Goal: Task Accomplishment & Management: Complete application form

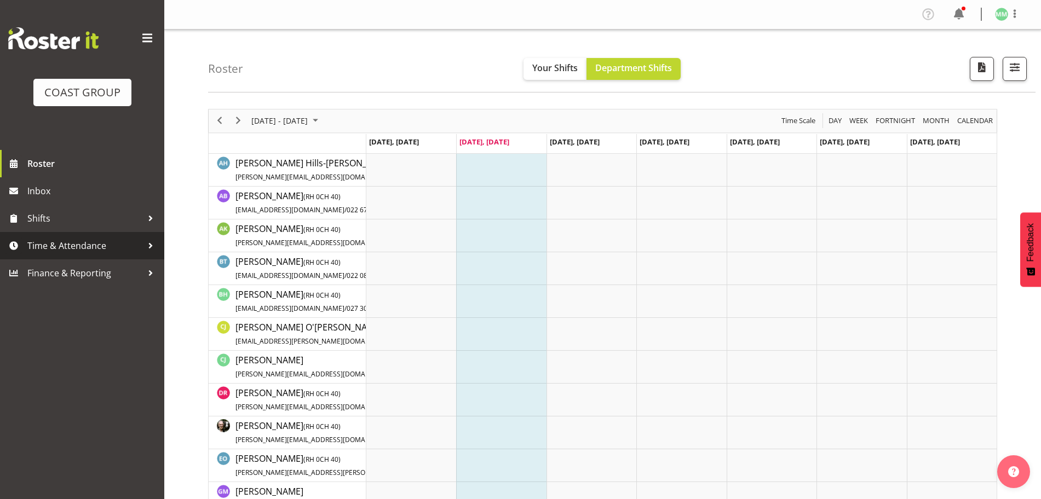
click at [80, 241] on span "Time & Attendance" at bounding box center [84, 246] width 115 height 16
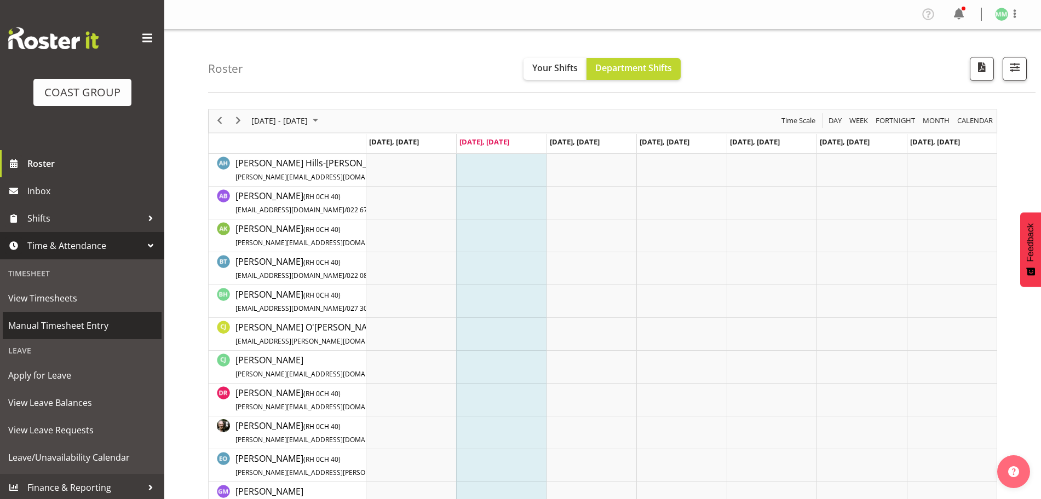
click at [72, 323] on span "Manual Timesheet Entry" at bounding box center [82, 326] width 148 height 16
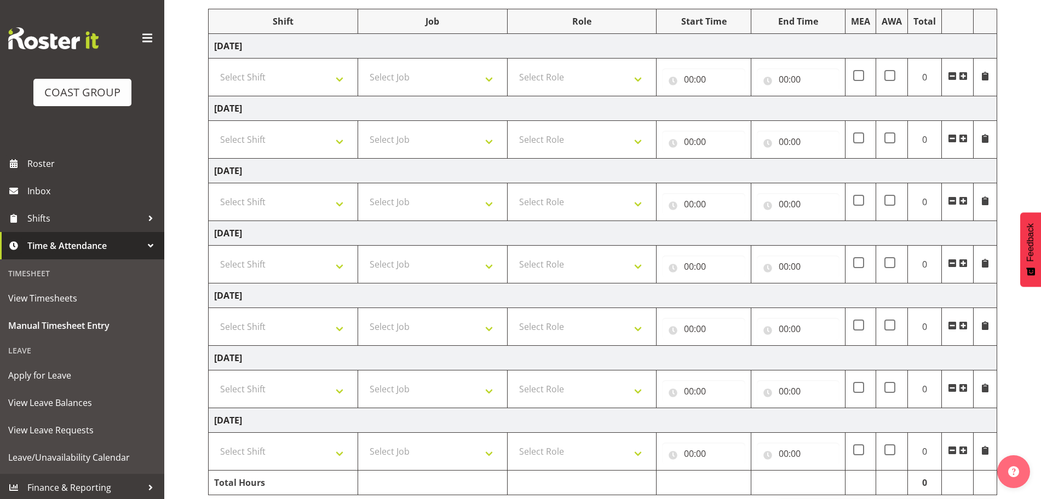
scroll to position [182, 0]
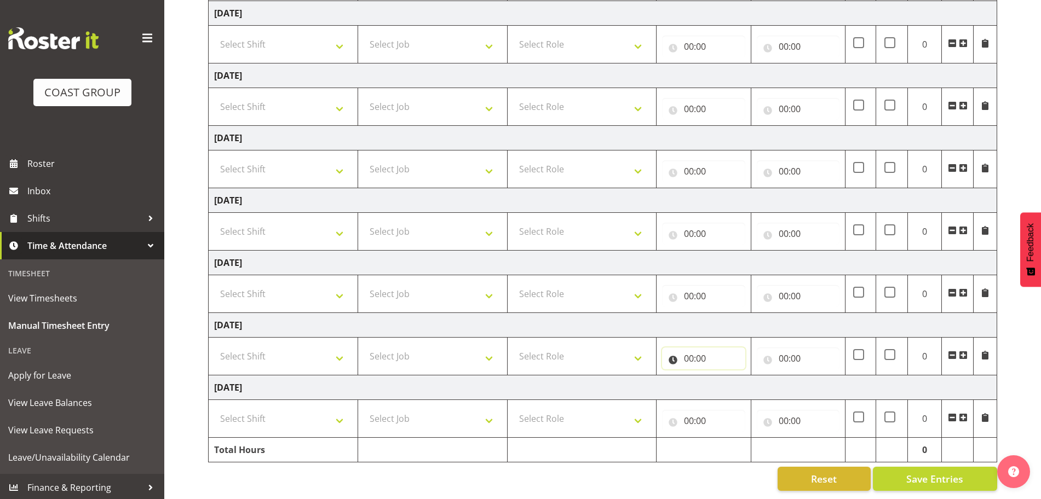
click at [675, 355] on input "00:00" at bounding box center [703, 359] width 83 height 22
click at [730, 378] on select "00 01 02 03 04 05 06 07 08 09 10 11 12 13 14 15 16 17 18 19 20 21 22 23" at bounding box center [736, 387] width 25 height 22
select select "7"
click at [724, 376] on select "00 01 02 03 04 05 06 07 08 09 10 11 12 13 14 15 16 17 18 19 20 21 22 23" at bounding box center [736, 387] width 25 height 22
type input "07:00"
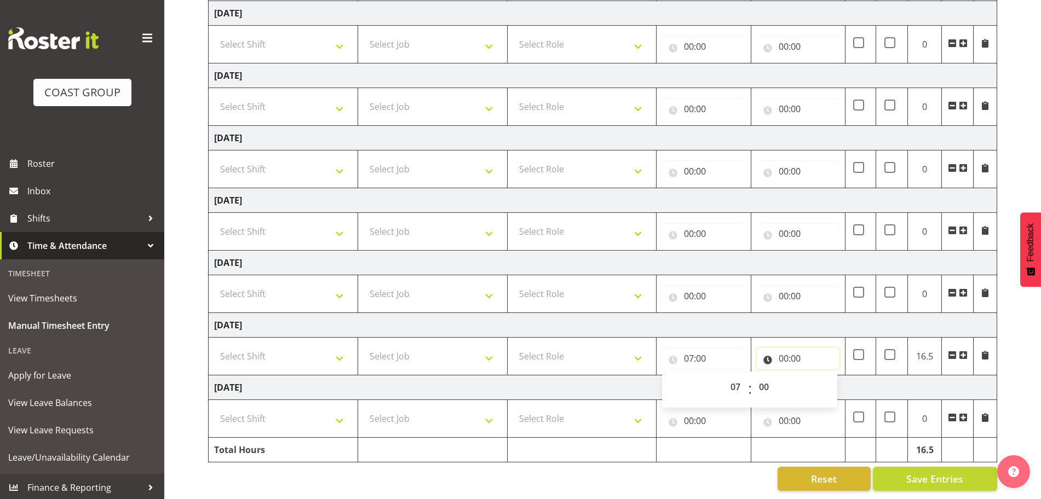
click at [793, 352] on input "00:00" at bounding box center [798, 359] width 83 height 22
click at [833, 376] on select "00 01 02 03 04 05 06 07 08 09 10 11 12 13 14 15 16 17 18 19 20 21 22 23" at bounding box center [831, 387] width 25 height 22
select select "18"
click at [819, 376] on select "00 01 02 03 04 05 06 07 08 09 10 11 12 13 14 15 16 17 18 19 20 21 22 23" at bounding box center [831, 387] width 25 height 22
type input "18:00"
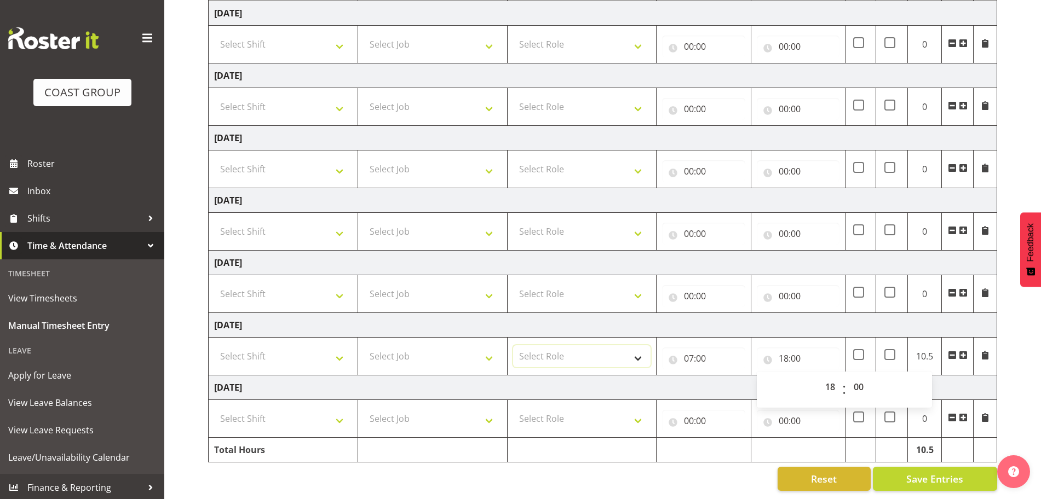
click at [623, 347] on select "Select Role SIGNWRITER Signwriter" at bounding box center [582, 357] width 138 height 22
select select "41"
click at [513, 346] on select "Select Role SIGNWRITER Signwriter" at bounding box center [582, 357] width 138 height 22
click at [476, 352] on select "Select Job 1 Carlton Events 1 [PERSON_NAME][GEOGRAPHIC_DATA] 1 [PERSON_NAME][GE…" at bounding box center [433, 357] width 138 height 22
select select "9478"
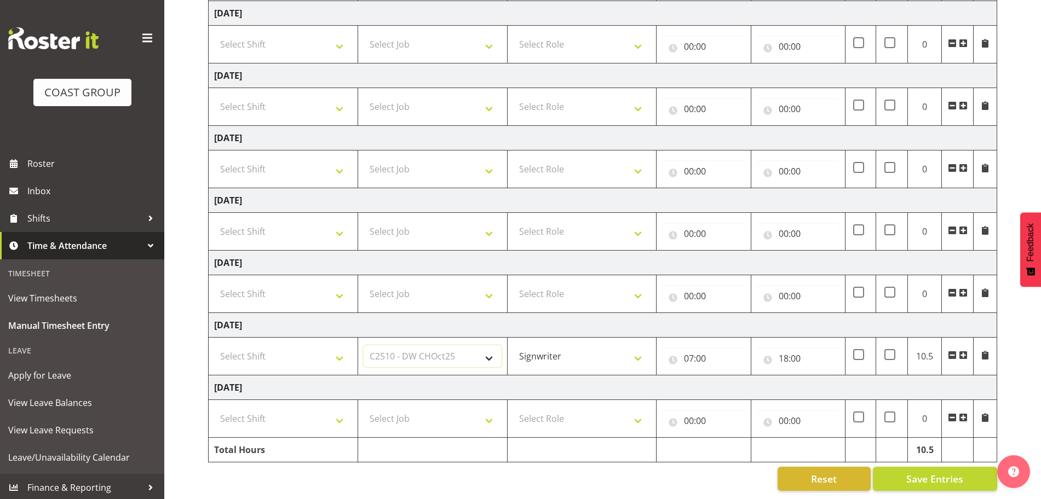
click at [364, 346] on select "Select Job 1 Carlton Events 1 [PERSON_NAME][GEOGRAPHIC_DATA] 1 [PERSON_NAME][GE…" at bounding box center [433, 357] width 138 height 22
click at [435, 413] on select "Select Job 1 Carlton Events 1 [PERSON_NAME][GEOGRAPHIC_DATA] 1 [PERSON_NAME][GE…" at bounding box center [433, 419] width 138 height 22
select select "9478"
click at [364, 408] on select "Select Job 1 Carlton Events 1 [PERSON_NAME][GEOGRAPHIC_DATA] 1 [PERSON_NAME][GE…" at bounding box center [433, 419] width 138 height 22
click at [307, 417] on select "Select Shift CHC SIGN ADMIN (LEAVE ALONE, DONT MAKE INACTIVE) DW CHC ARK WORK D…" at bounding box center [283, 419] width 138 height 22
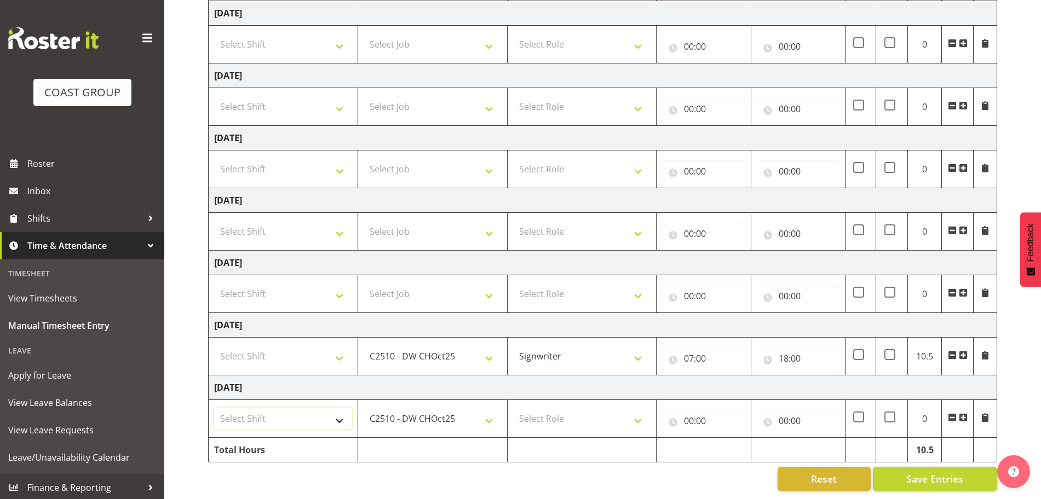
select select "62216"
click at [214, 408] on select "Select Shift CHC SIGN ADMIN (LEAVE ALONE, DONT MAKE INACTIVE) DW CHC ARK WORK D…" at bounding box center [283, 419] width 138 height 22
click at [336, 349] on select "Select Shift CHC SIGN ADMIN (LEAVE ALONE, DONT MAKE INACTIVE) DW CHC ARK WORK D…" at bounding box center [283, 357] width 138 height 22
select select "62216"
click at [214, 346] on select "Select Shift CHC SIGN ADMIN (LEAVE ALONE, DONT MAKE INACTIVE) DW CHC ARK WORK D…" at bounding box center [283, 357] width 138 height 22
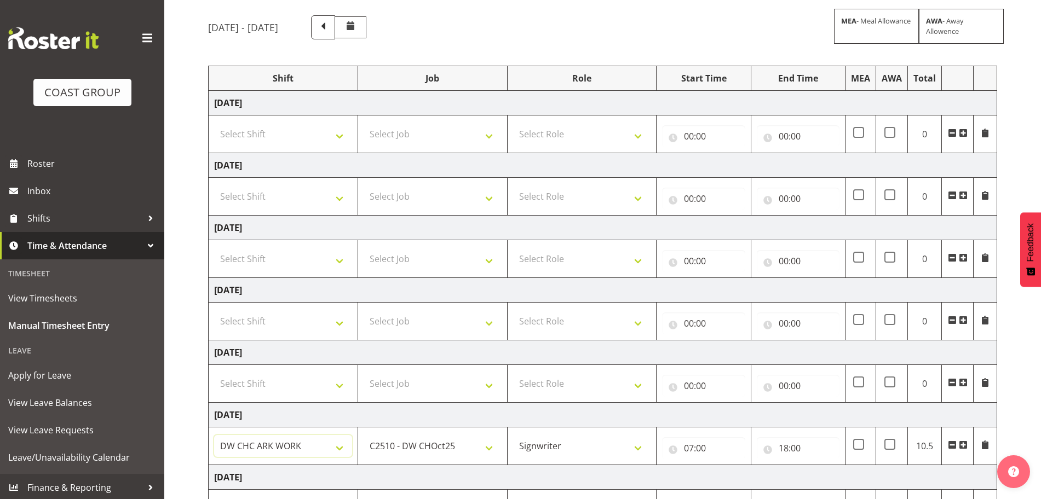
scroll to position [0, 0]
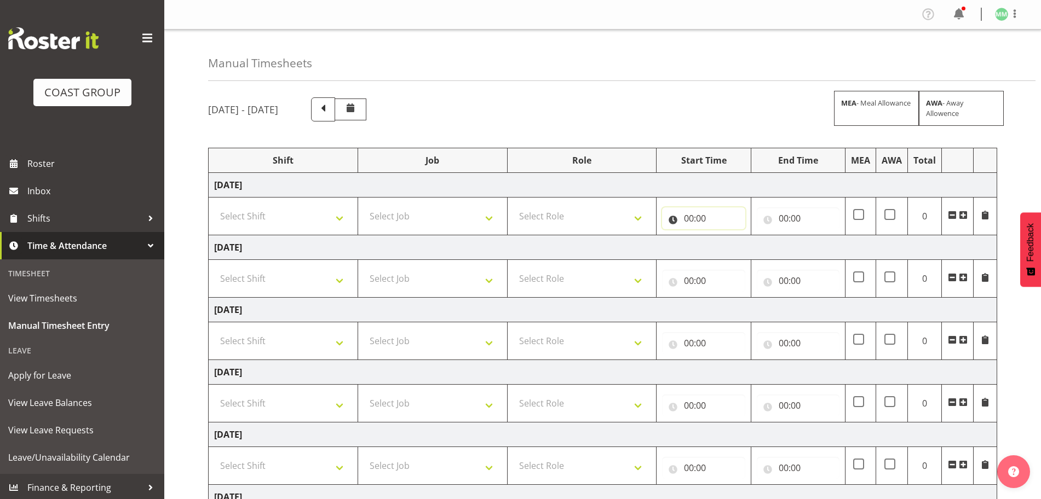
click at [697, 214] on input "00:00" at bounding box center [703, 219] width 83 height 22
click at [731, 248] on select "00 01 02 03 04 05 06 07 08 09 10 11 12 13 14 15 16 17 18 19 20 21 22 23" at bounding box center [736, 247] width 25 height 22
select select "6"
click at [724, 236] on select "00 01 02 03 04 05 06 07 08 09 10 11 12 13 14 15 16 17 18 19 20 21 22 23" at bounding box center [736, 247] width 25 height 22
type input "06:00"
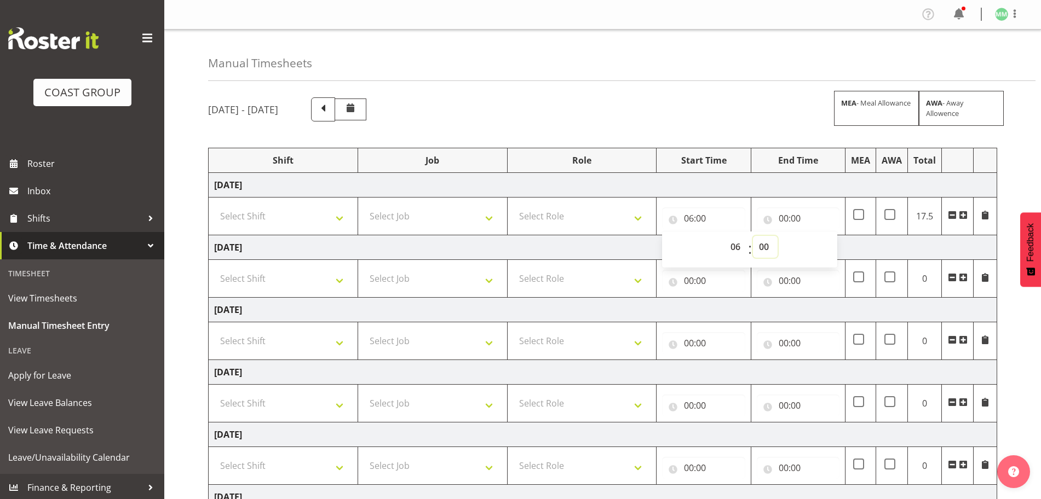
click at [759, 248] on select "00 01 02 03 04 05 06 07 08 09 10 11 12 13 14 15 16 17 18 19 20 21 22 23 24 25 2…" at bounding box center [765, 247] width 25 height 22
select select "45"
click at [753, 236] on select "00 01 02 03 04 05 06 07 08 09 10 11 12 13 14 15 16 17 18 19 20 21 22 23 24 25 2…" at bounding box center [765, 247] width 25 height 22
type input "06:45"
click at [779, 223] on input "00:00" at bounding box center [798, 219] width 83 height 22
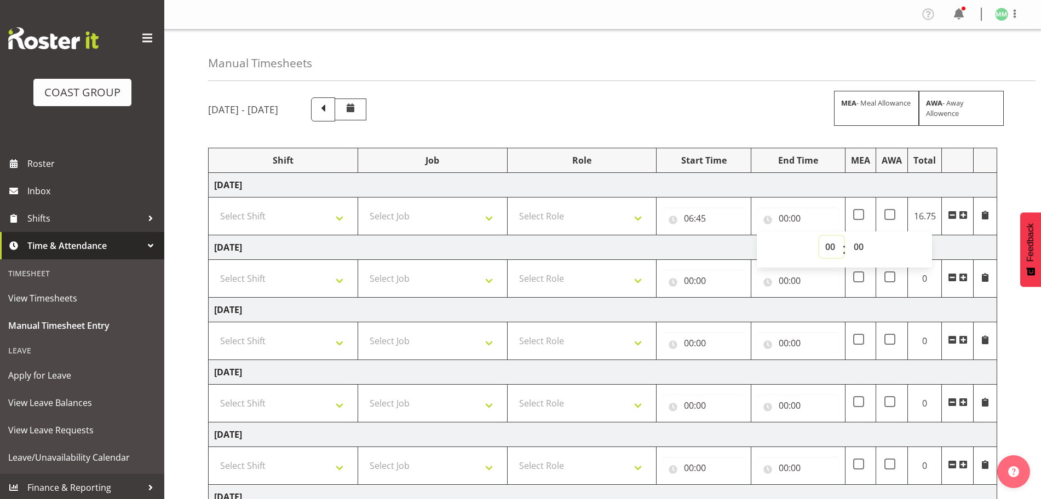
click at [832, 246] on select "00 01 02 03 04 05 06 07 08 09 10 11 12 13 14 15 16 17 18 19 20 21 22 23" at bounding box center [831, 247] width 25 height 22
select select "17"
click at [819, 236] on select "00 01 02 03 04 05 06 07 08 09 10 11 12 13 14 15 16 17 18 19 20 21 22 23" at bounding box center [831, 247] width 25 height 22
type input "17:00"
click at [1033, 202] on div "[DATE] - [DATE] MEA - Meal Allowance AWA - Away Allowence Shift Job Role Start …" at bounding box center [624, 380] width 833 height 582
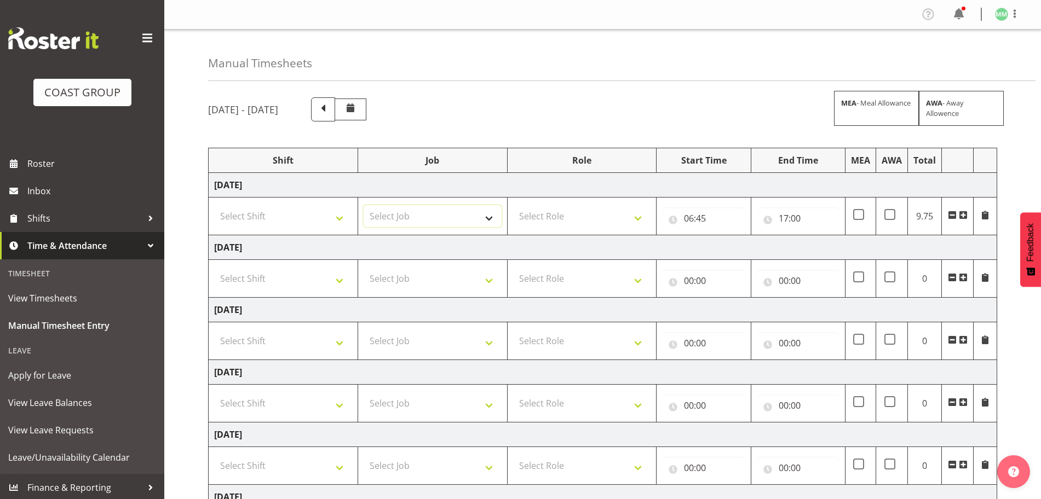
click at [458, 213] on select "Select Job 1 Carlton Events 1 [PERSON_NAME][GEOGRAPHIC_DATA] 1 [PERSON_NAME][GE…" at bounding box center [433, 216] width 138 height 22
select select "9478"
click at [364, 205] on select "Select Job 1 Carlton Events 1 [PERSON_NAME][GEOGRAPHIC_DATA] 1 [PERSON_NAME][GE…" at bounding box center [433, 216] width 138 height 22
click at [514, 221] on select "Select Role SIGNWRITER Signwriter" at bounding box center [582, 216] width 138 height 22
select select "41"
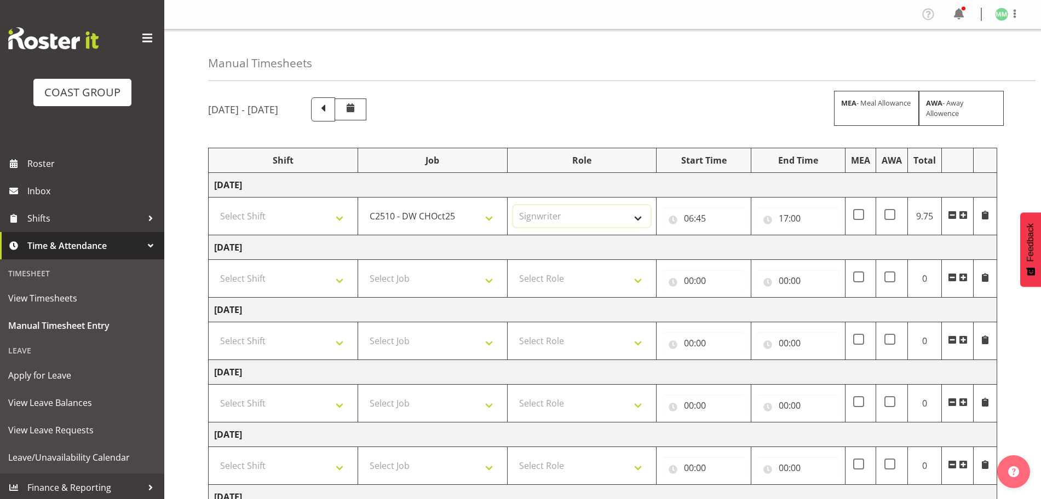
click at [513, 205] on select "Select Role SIGNWRITER Signwriter" at bounding box center [582, 216] width 138 height 22
click at [321, 220] on select "Select Shift CHC SIGN ADMIN (LEAVE ALONE, DONT MAKE INACTIVE) DW CHC ARK WORK D…" at bounding box center [283, 216] width 138 height 22
select select "62216"
click at [214, 205] on select "Select Shift CHC SIGN ADMIN (LEAVE ALONE, DONT MAKE INACTIVE) DW CHC ARK WORK D…" at bounding box center [283, 216] width 138 height 22
click at [304, 273] on select "Select Shift CHC SIGN ADMIN (LEAVE ALONE, DONT MAKE INACTIVE) DW CHC ARK WORK D…" at bounding box center [283, 279] width 138 height 22
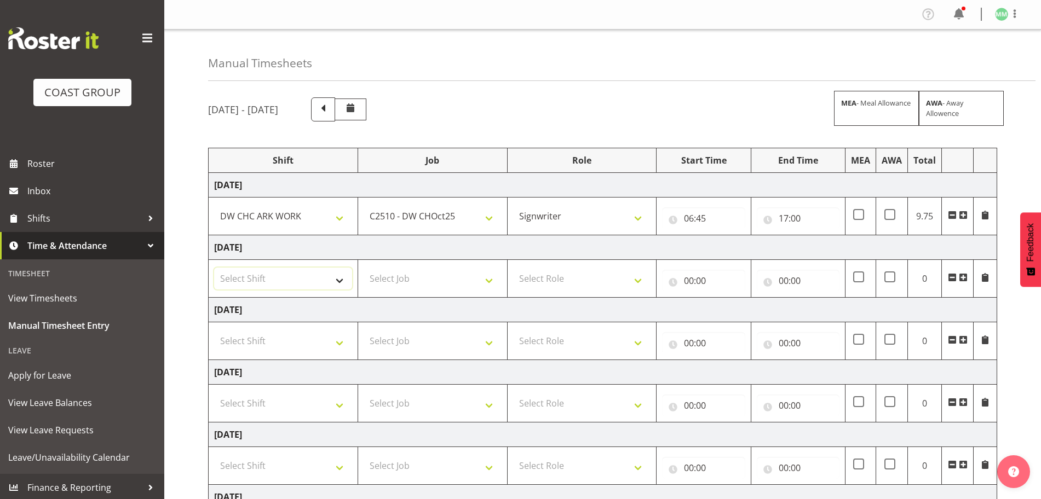
select select "62216"
click at [214, 268] on select "Select Shift CHC SIGN ADMIN (LEAVE ALONE, DONT MAKE INACTIVE) DW CHC ARK WORK D…" at bounding box center [283, 279] width 138 height 22
click at [405, 283] on select "Select Job 1 Carlton Events 1 [PERSON_NAME][GEOGRAPHIC_DATA] 1 [PERSON_NAME][GE…" at bounding box center [433, 279] width 138 height 22
select select "9478"
click at [364, 268] on select "Select Job 1 Carlton Events 1 [PERSON_NAME][GEOGRAPHIC_DATA] 1 [PERSON_NAME][GE…" at bounding box center [433, 279] width 138 height 22
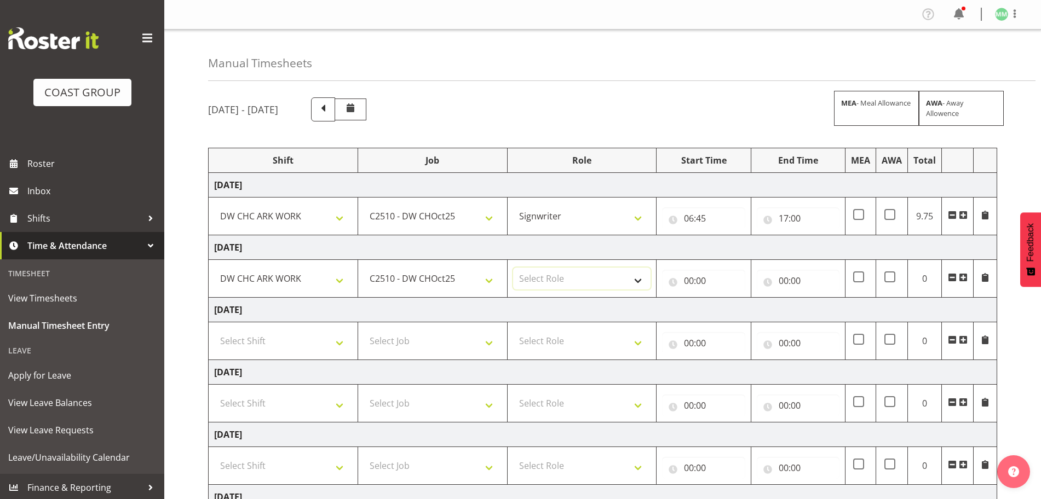
click at [545, 287] on select "Select Role SIGNWRITER Signwriter" at bounding box center [582, 279] width 138 height 22
select select "41"
click at [513, 268] on select "Select Role SIGNWRITER Signwriter" at bounding box center [582, 279] width 138 height 22
click at [693, 277] on input "00:00" at bounding box center [703, 281] width 83 height 22
click at [734, 308] on select "00 01 02 03 04 05 06 07 08 09 10 11 12 13 14 15 16 17 18 19 20 21 22 23" at bounding box center [736, 309] width 25 height 22
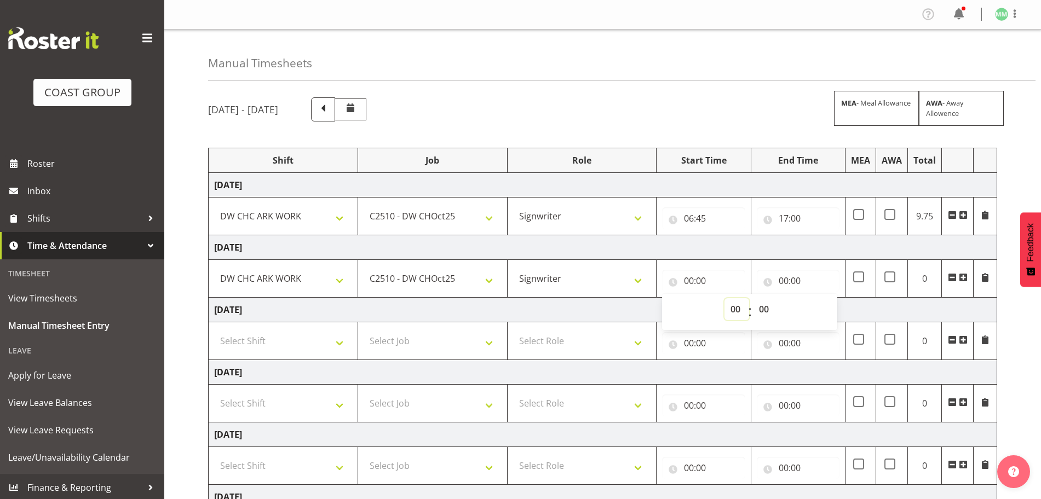
select select "6"
click at [724, 298] on select "00 01 02 03 04 05 06 07 08 09 10 11 12 13 14 15 16 17 18 19 20 21 22 23" at bounding box center [736, 309] width 25 height 22
type input "06:00"
click at [792, 280] on input "00:00" at bounding box center [798, 281] width 83 height 22
click at [833, 309] on select "00 01 02 03 04 05 06 07 08 09 10 11 12 13 14 15 16 17 18 19 20 21 22 23" at bounding box center [831, 309] width 25 height 22
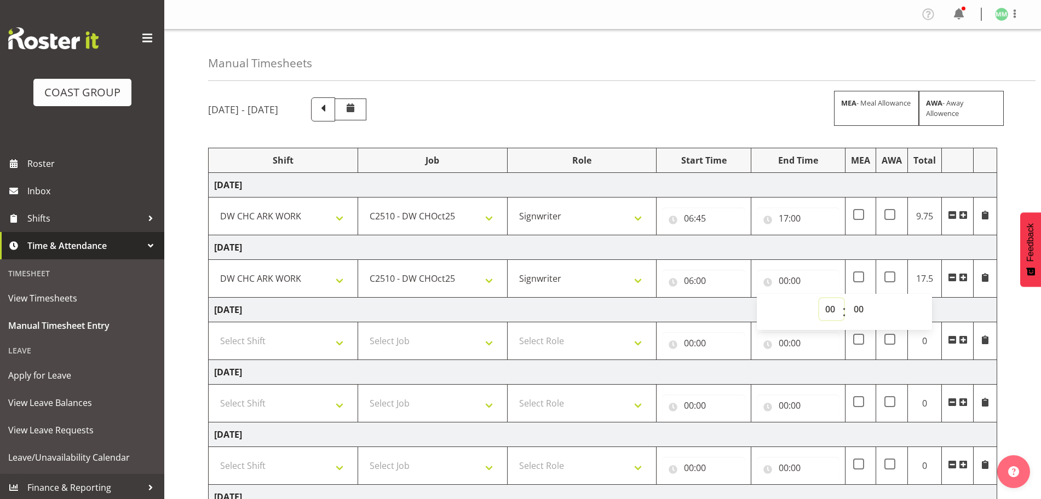
select select "17"
click at [819, 298] on select "00 01 02 03 04 05 06 07 08 09 10 11 12 13 14 15 16 17 18 19 20 21 22 23" at bounding box center [831, 309] width 25 height 22
type input "17:00"
click at [469, 348] on select "Select Job 1 Carlton Events 1 [PERSON_NAME][GEOGRAPHIC_DATA] 1 [PERSON_NAME][GE…" at bounding box center [433, 341] width 138 height 22
select select "9478"
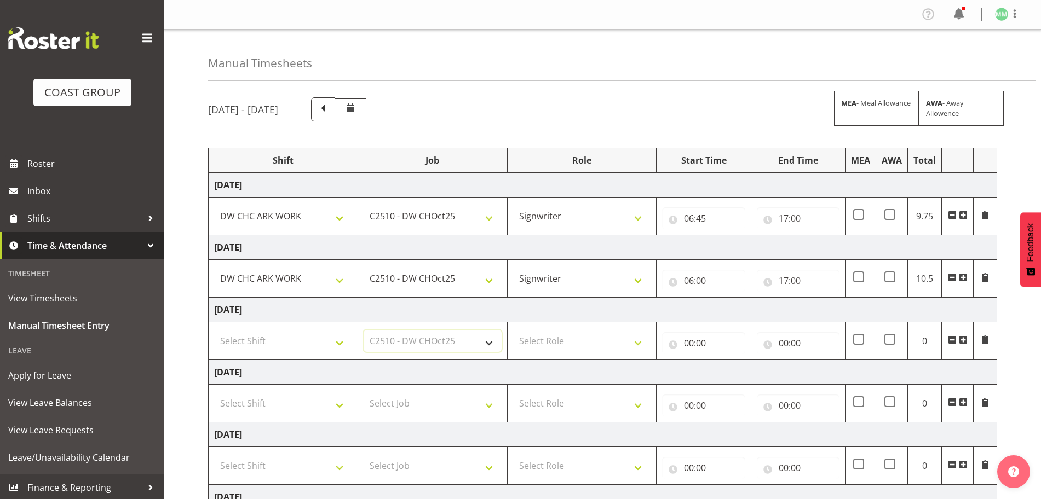
click at [364, 330] on select "Select Job 1 Carlton Events 1 [PERSON_NAME][GEOGRAPHIC_DATA] 1 [PERSON_NAME][GE…" at bounding box center [433, 341] width 138 height 22
click at [687, 344] on input "00:00" at bounding box center [703, 343] width 83 height 22
click at [732, 376] on select "00 01 02 03 04 05 06 07 08 09 10 11 12 13 14 15 16 17 18 19 20 21 22 23" at bounding box center [736, 372] width 25 height 22
select select "6"
click at [724, 361] on select "00 01 02 03 04 05 06 07 08 09 10 11 12 13 14 15 16 17 18 19 20 21 22 23" at bounding box center [736, 372] width 25 height 22
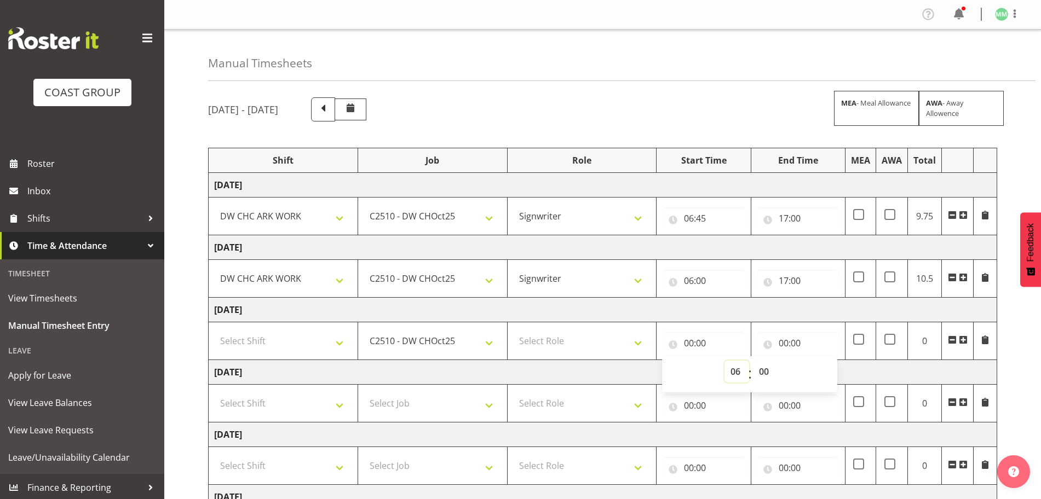
type input "06:00"
click at [767, 367] on select "00 01 02 03 04 05 06 07 08 09 10 11 12 13 14 15 16 17 18 19 20 21 22 23 24 25 2…" at bounding box center [765, 372] width 25 height 22
select select "30"
click at [753, 361] on select "00 01 02 03 04 05 06 07 08 09 10 11 12 13 14 15 16 17 18 19 20 21 22 23 24 25 2…" at bounding box center [765, 372] width 25 height 22
type input "06:30"
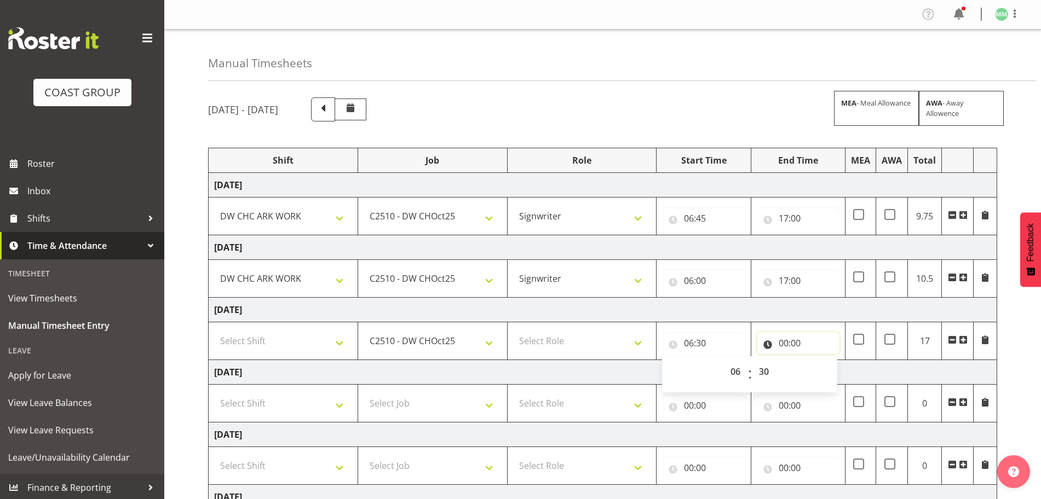
click at [787, 340] on input "00:00" at bounding box center [798, 343] width 83 height 22
click at [836, 366] on select "00 01 02 03 04 05 06 07 08 09 10 11 12 13 14 15 16 17 18 19 20 21 22 23" at bounding box center [831, 372] width 25 height 22
select select "15"
click at [819, 361] on select "00 01 02 03 04 05 06 07 08 09 10 11 12 13 14 15 16 17 18 19 20 21 22 23" at bounding box center [831, 372] width 25 height 22
type input "15:00"
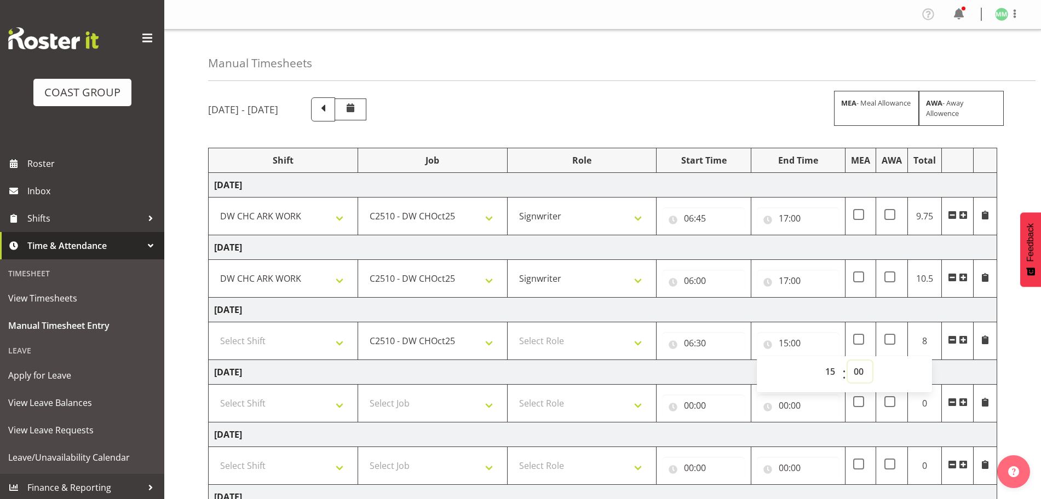
click at [866, 375] on select "00 01 02 03 04 05 06 07 08 09 10 11 12 13 14 15 16 17 18 19 20 21 22 23 24 25 2…" at bounding box center [860, 372] width 25 height 22
select select "30"
click at [848, 361] on select "00 01 02 03 04 05 06 07 08 09 10 11 12 13 14 15 16 17 18 19 20 21 22 23 24 25 2…" at bounding box center [860, 372] width 25 height 22
type input "15:30"
click at [1008, 361] on div "[DATE] - [DATE] MEA - Meal Allowance AWA - Away Allowence Shift Job Role Start …" at bounding box center [624, 380] width 833 height 582
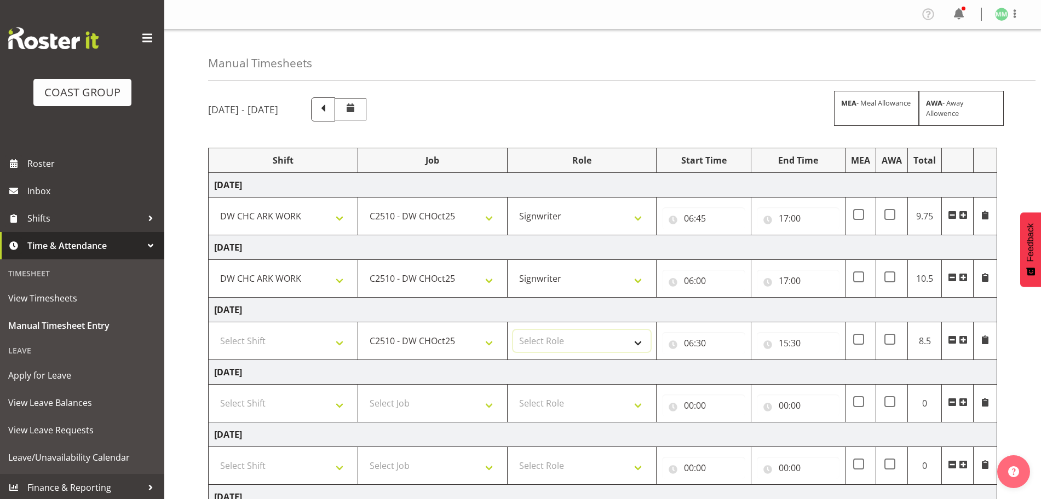
click at [543, 344] on select "Select Role SIGNWRITER Signwriter" at bounding box center [582, 341] width 138 height 22
select select "41"
click at [513, 330] on select "Select Role SIGNWRITER Signwriter" at bounding box center [582, 341] width 138 height 22
click at [327, 346] on select "Select Shift CHC SIGN ADMIN (LEAVE ALONE, DONT MAKE INACTIVE) DW CHC ARK WORK D…" at bounding box center [283, 341] width 138 height 22
select select "62216"
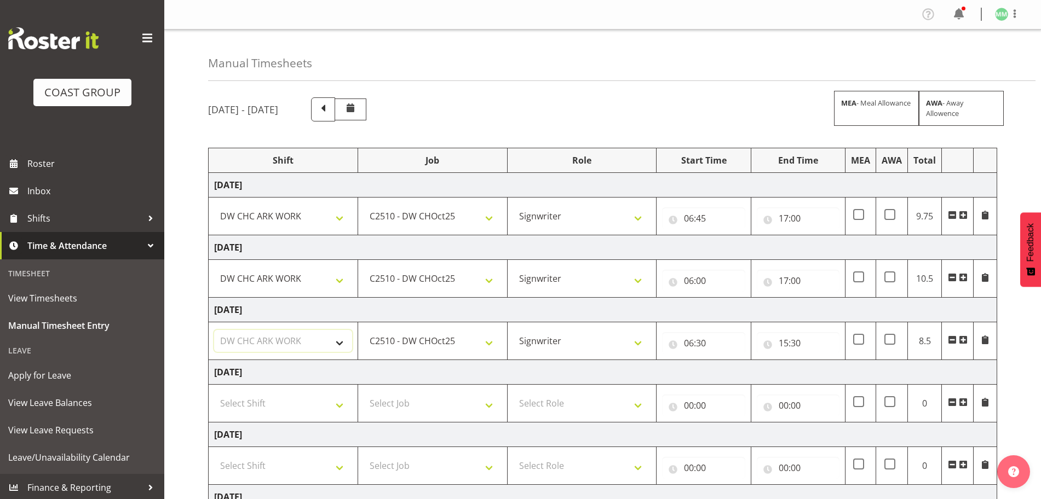
click at [214, 330] on select "Select Shift CHC SIGN ADMIN (LEAVE ALONE, DONT MAKE INACTIVE) DW CHC ARK WORK D…" at bounding box center [283, 341] width 138 height 22
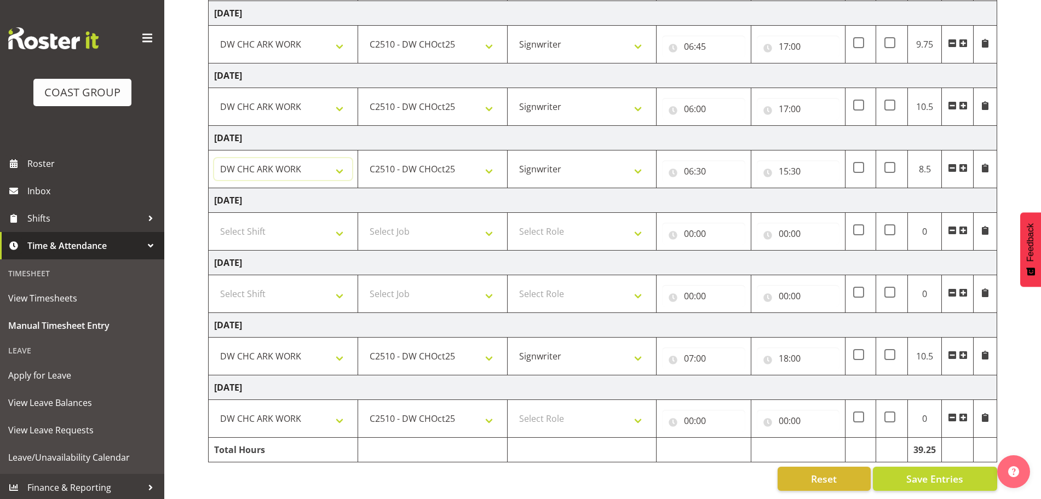
scroll to position [182, 0]
click at [684, 410] on input "00:00" at bounding box center [703, 421] width 83 height 22
click at [734, 439] on select "00 01 02 03 04 05 06 07 08 09 10 11 12 13 14 15 16 17 18 19 20 21 22 23" at bounding box center [736, 450] width 25 height 22
select select "7"
click at [724, 439] on select "00 01 02 03 04 05 06 07 08 09 10 11 12 13 14 15 16 17 18 19 20 21 22 23" at bounding box center [736, 450] width 25 height 22
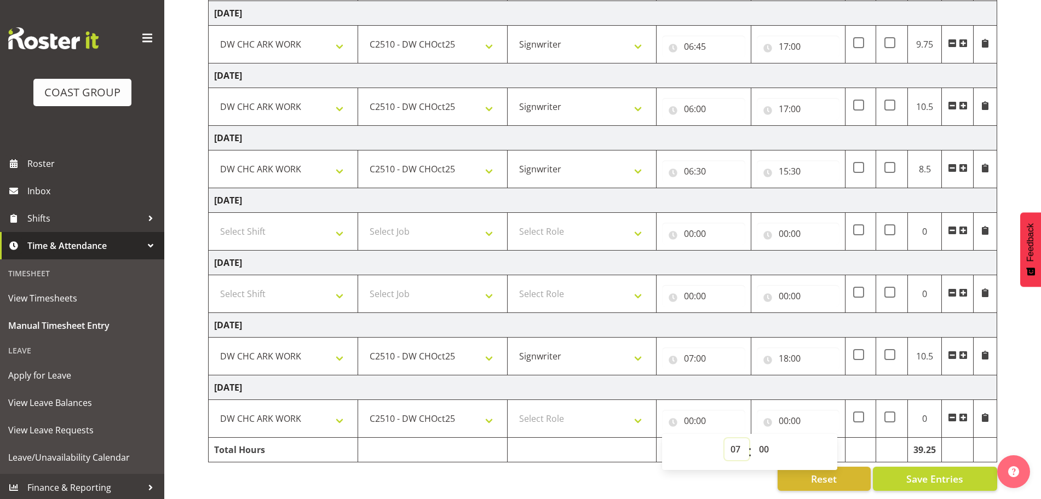
type input "07:00"
click at [758, 442] on select "00 01 02 03 04 05 06 07 08 09 10 11 12 13 14 15 16 17 18 19 20 21 22 23 24 25 2…" at bounding box center [765, 450] width 25 height 22
select select "15"
click at [753, 439] on select "00 01 02 03 04 05 06 07 08 09 10 11 12 13 14 15 16 17 18 19 20 21 22 23 24 25 2…" at bounding box center [765, 450] width 25 height 22
type input "07:15"
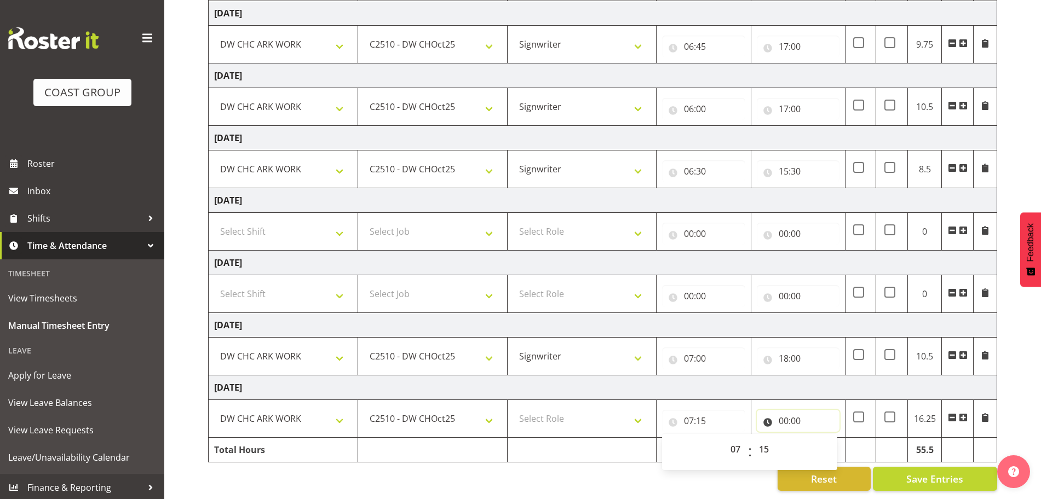
click at [795, 410] on input "00:00" at bounding box center [798, 421] width 83 height 22
click at [830, 444] on select "00 01 02 03 04 05 06 07 08 09 10 11 12 13 14 15 16 17 18 19 20 21 22 23" at bounding box center [831, 450] width 25 height 22
select select "18"
click at [819, 439] on select "00 01 02 03 04 05 06 07 08 09 10 11 12 13 14 15 16 17 18 19 20 21 22 23" at bounding box center [831, 450] width 25 height 22
type input "18:00"
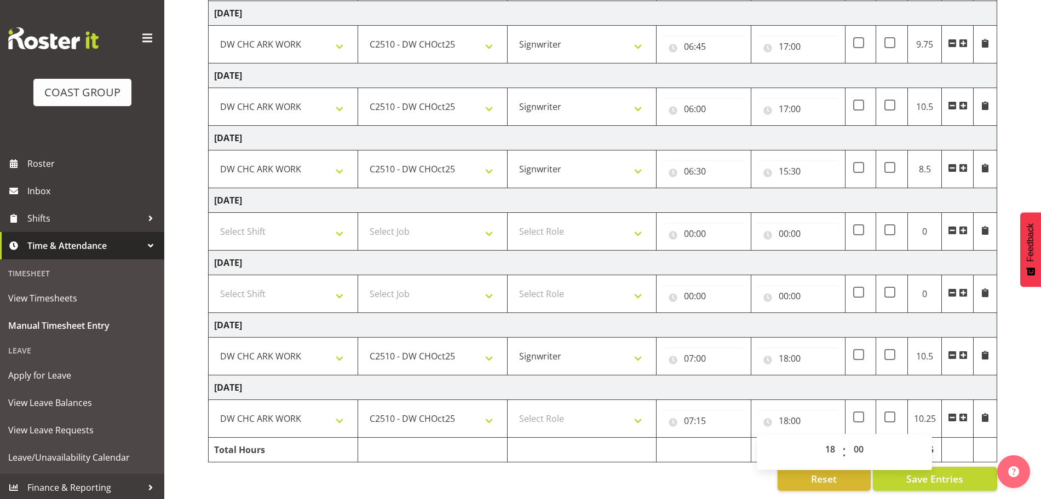
click at [1032, 382] on div "[DATE] - [DATE] MEA - Meal Allowance AWA - Away Allowence Shift Job Role Start …" at bounding box center [624, 208] width 833 height 582
click at [595, 414] on select "Select Role SIGNWRITER Signwriter" at bounding box center [582, 419] width 138 height 22
select select "41"
click at [513, 408] on select "Select Role SIGNWRITER Signwriter" at bounding box center [582, 419] width 138 height 22
click at [1039, 400] on div "[DATE] - [DATE] MEA - Meal Allowance AWA - Away Allowence Shift Job Role Start …" at bounding box center [624, 208] width 833 height 582
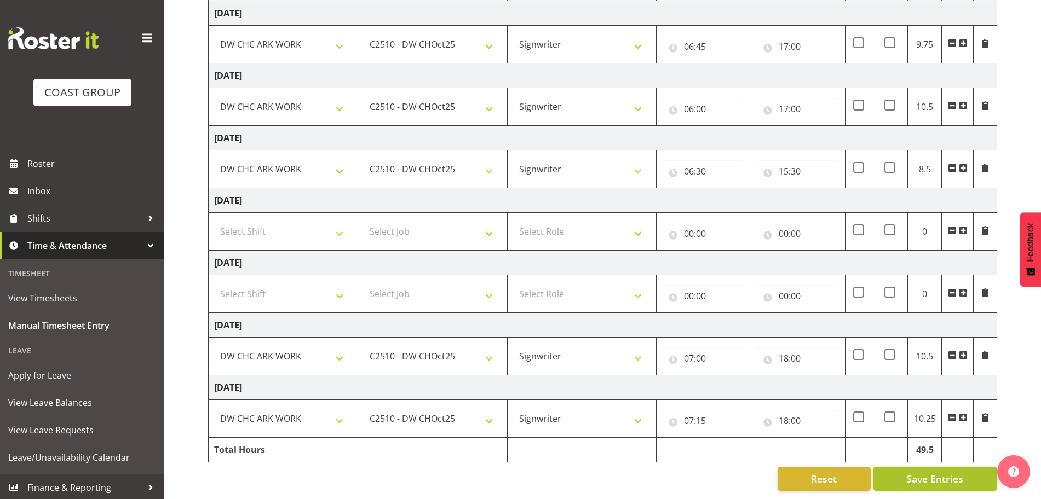
click at [935, 472] on span "Save Entries" at bounding box center [934, 479] width 57 height 14
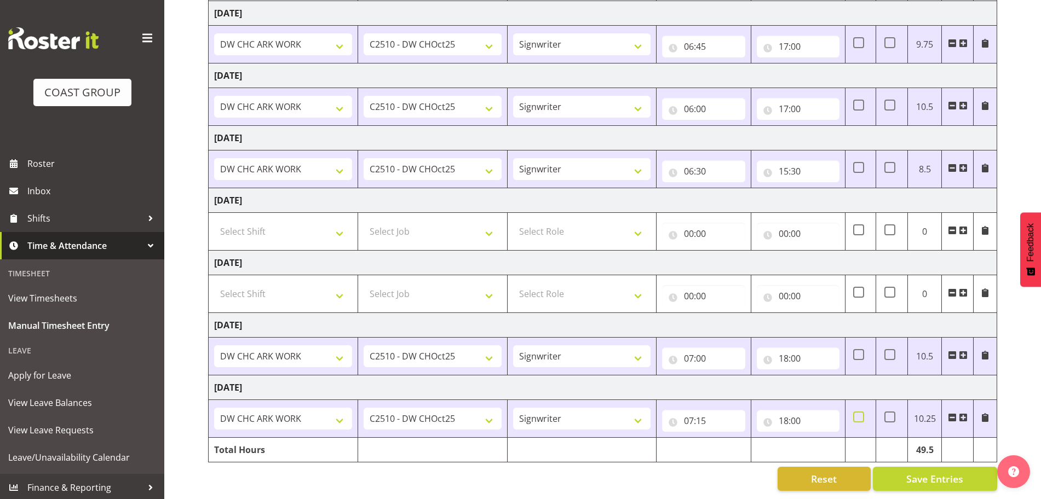
click at [859, 412] on span at bounding box center [858, 417] width 11 height 11
click at [859, 414] on input "checkbox" at bounding box center [856, 417] width 7 height 7
checkbox input "true"
click at [856, 349] on span at bounding box center [858, 354] width 11 height 11
click at [856, 352] on input "checkbox" at bounding box center [856, 355] width 7 height 7
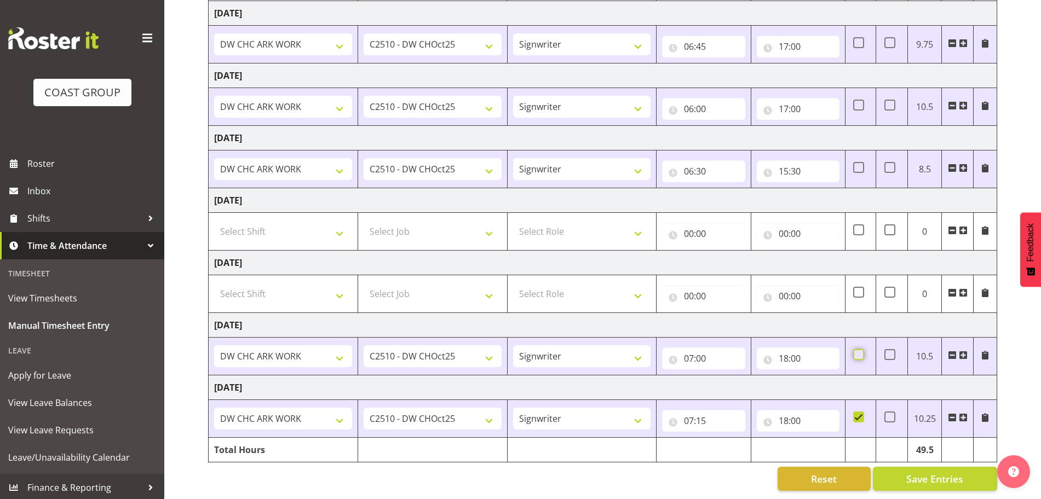
checkbox input "true"
click at [855, 100] on span at bounding box center [858, 105] width 11 height 11
click at [855, 102] on input "checkbox" at bounding box center [856, 105] width 7 height 7
checkbox input "true"
click at [940, 472] on span "Save Entries" at bounding box center [934, 479] width 57 height 14
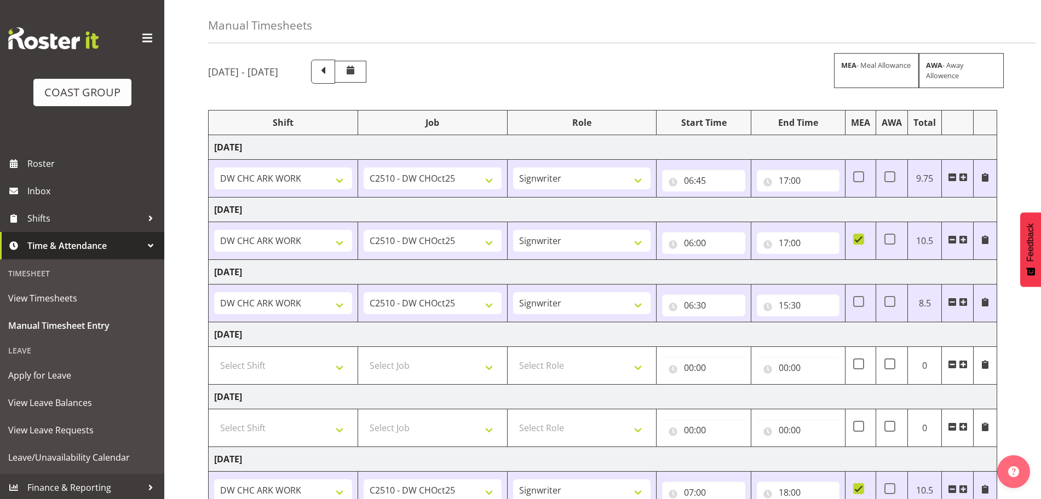
scroll to position [0, 0]
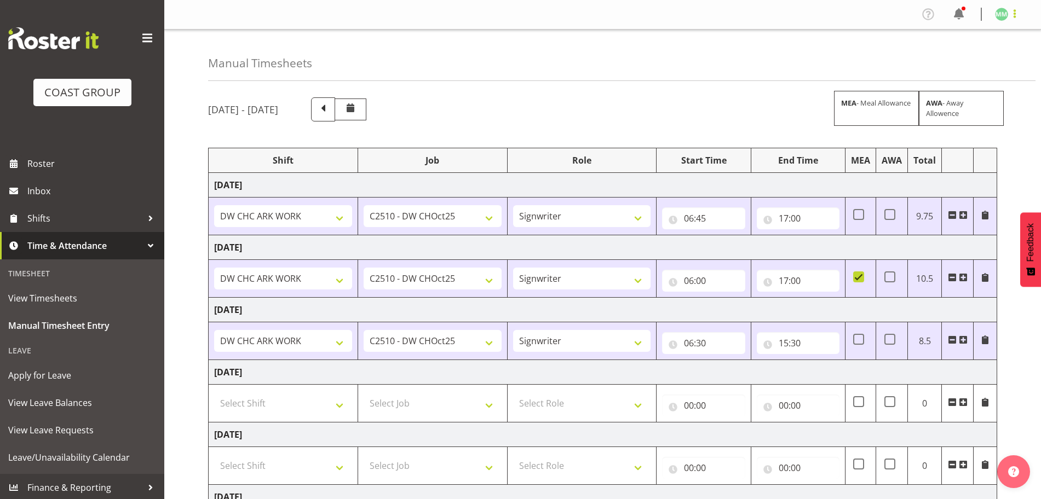
click at [1013, 19] on span at bounding box center [1014, 13] width 13 height 13
click at [1036, 135] on div "[DATE] - [DATE] MEA - Meal Allowance AWA - Away Allowence Shift Job Role Start …" at bounding box center [624, 380] width 833 height 582
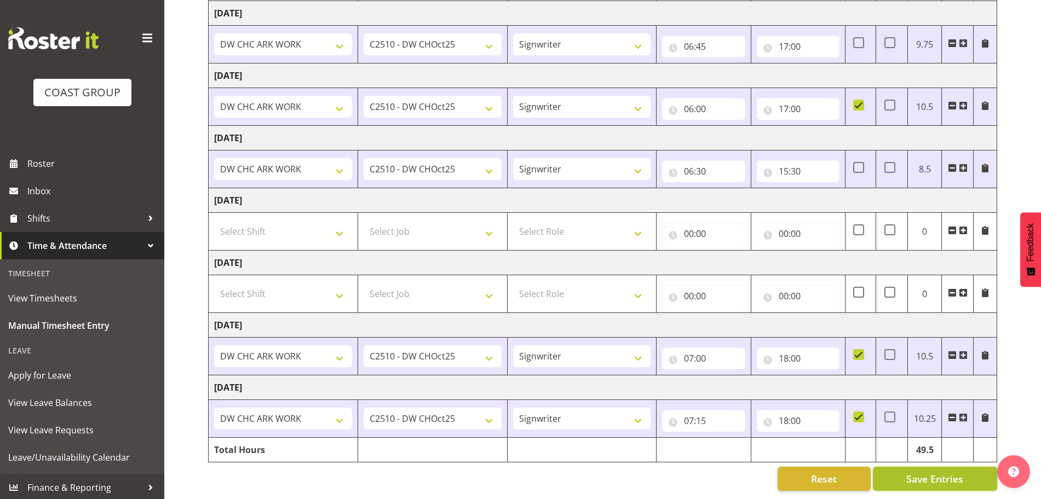
click at [921, 478] on span "Save Entries" at bounding box center [934, 479] width 57 height 14
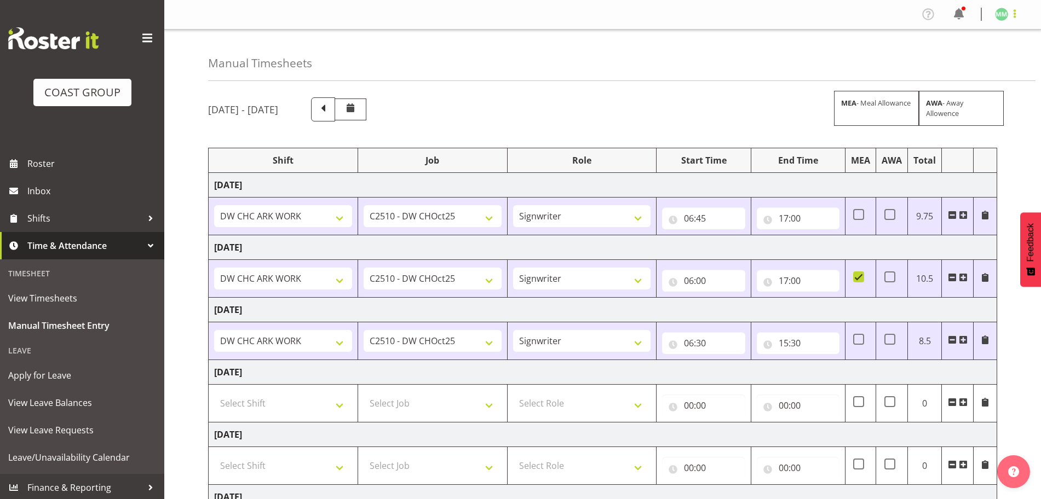
click at [1013, 16] on span at bounding box center [1014, 13] width 13 height 13
click at [981, 54] on link "Log Out" at bounding box center [968, 58] width 105 height 20
